Goal: Check status: Check status

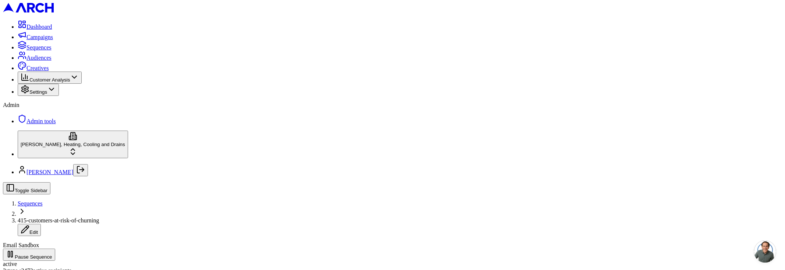
scroll to position [161, 0]
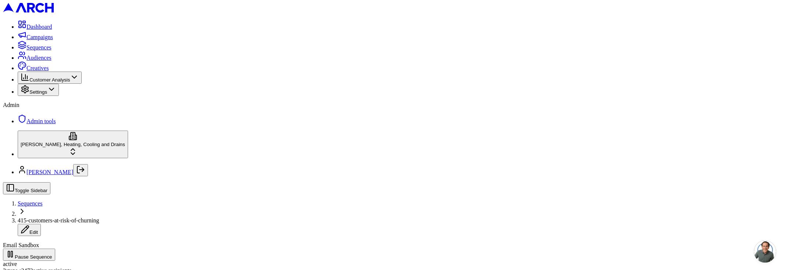
scroll to position [242, 0]
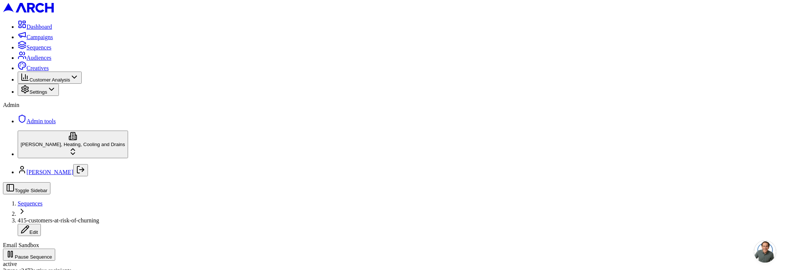
scroll to position [690, 0]
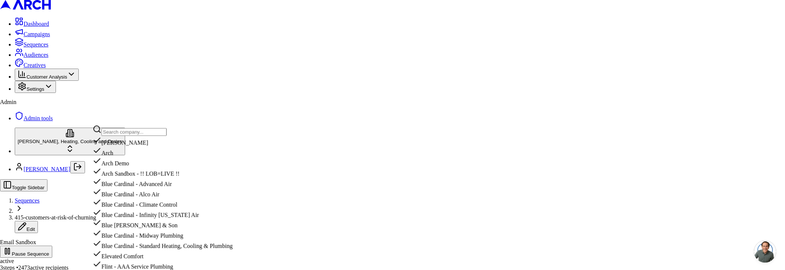
click at [136, 135] on input "text" at bounding box center [134, 132] width 65 height 8
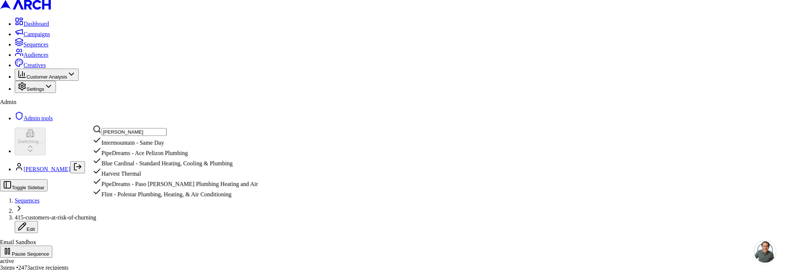
scroll to position [295, 0]
type input "sam"
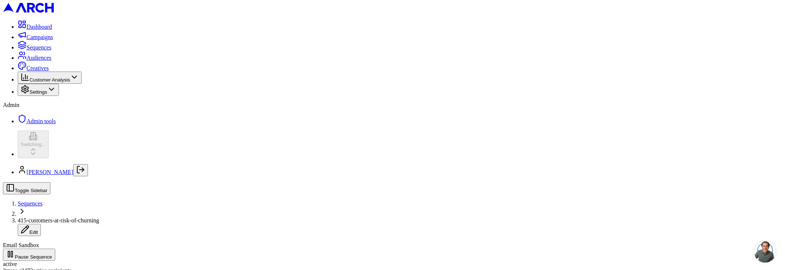
click at [45, 50] on span "Sequences" at bounding box center [39, 47] width 25 height 6
